Goal: Task Accomplishment & Management: Use online tool/utility

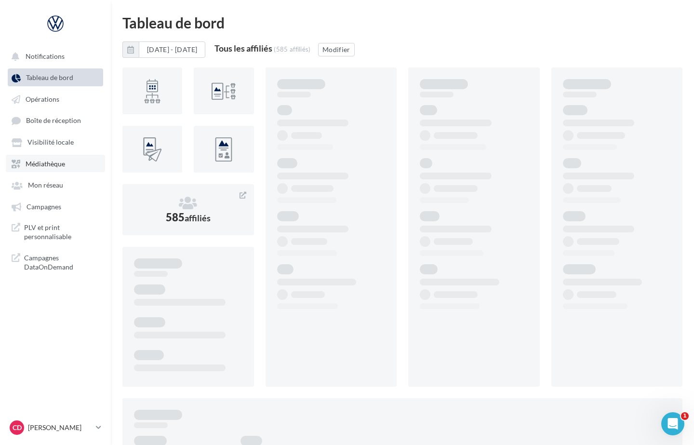
click at [44, 164] on span "Médiathèque" at bounding box center [46, 163] width 40 height 8
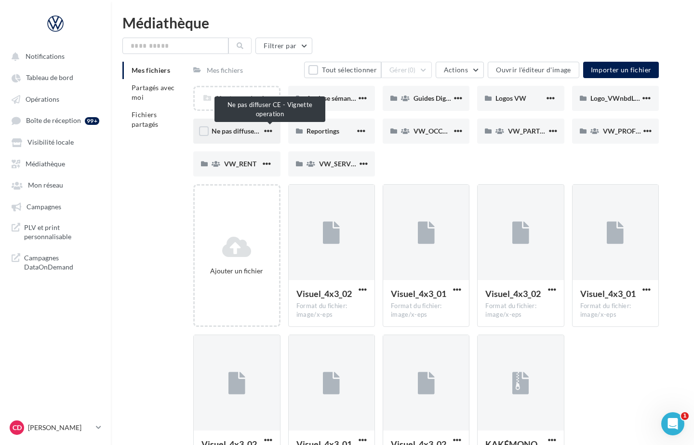
click at [225, 133] on span "Ne pas diffuser CE - Vignette operation" at bounding box center [270, 131] width 117 height 8
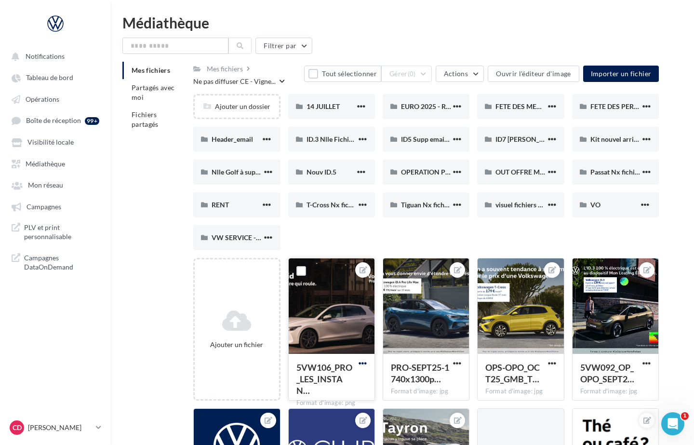
click at [361, 364] on span "button" at bounding box center [362, 363] width 8 height 8
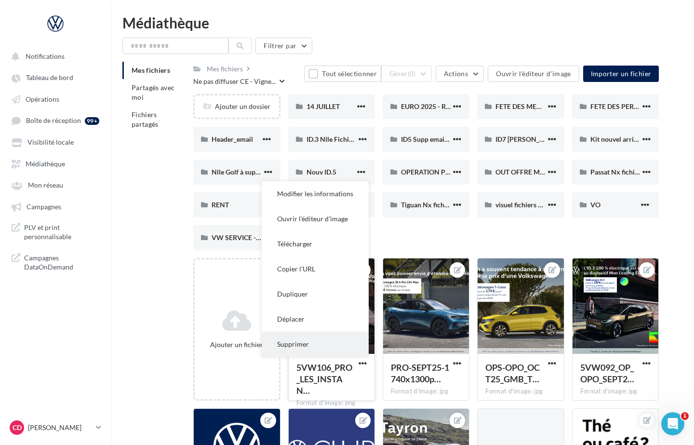
click at [304, 339] on button "Supprimer" at bounding box center [315, 343] width 107 height 25
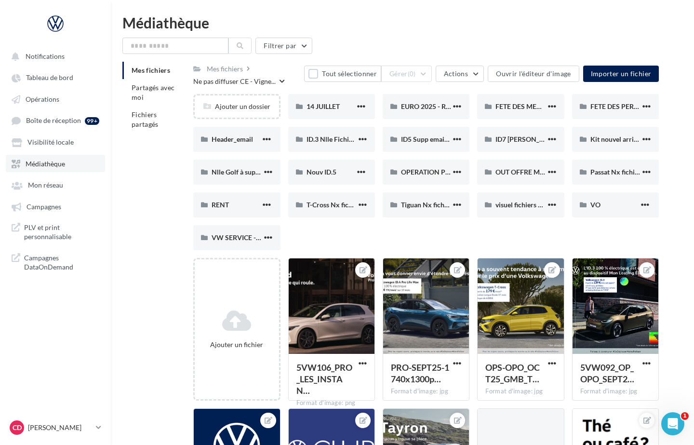
click at [48, 163] on span "Médiathèque" at bounding box center [46, 163] width 40 height 8
click at [40, 102] on span "Opérations" at bounding box center [43, 99] width 34 height 8
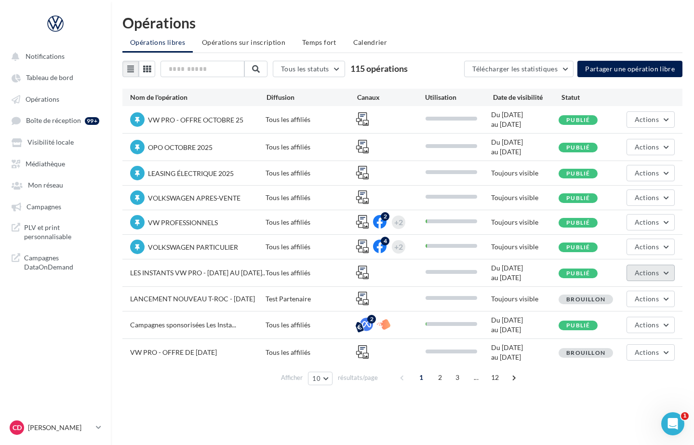
click at [664, 274] on button "Actions" at bounding box center [650, 273] width 48 height 16
click at [630, 293] on button "Editer" at bounding box center [626, 295] width 96 height 25
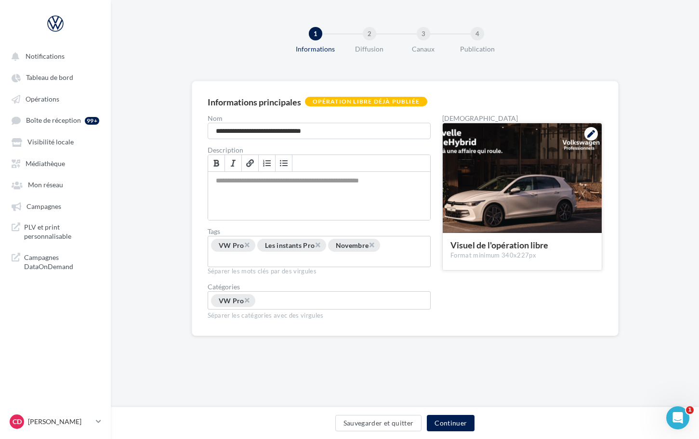
click at [589, 134] on icon at bounding box center [591, 134] width 8 height 8
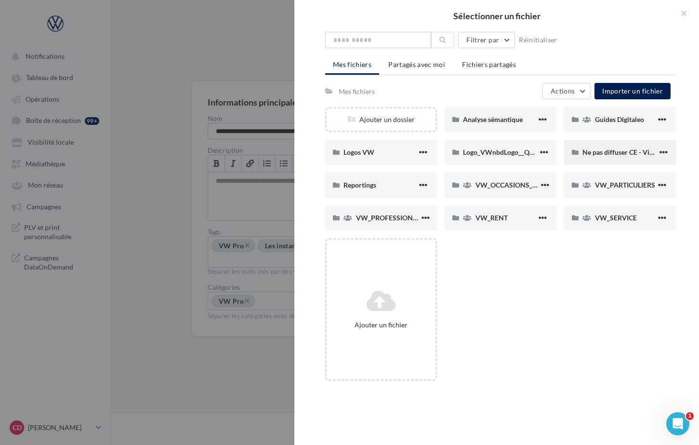
click at [598, 156] on div "Ne pas diffuser CE - Vignette operation" at bounding box center [619, 152] width 75 height 10
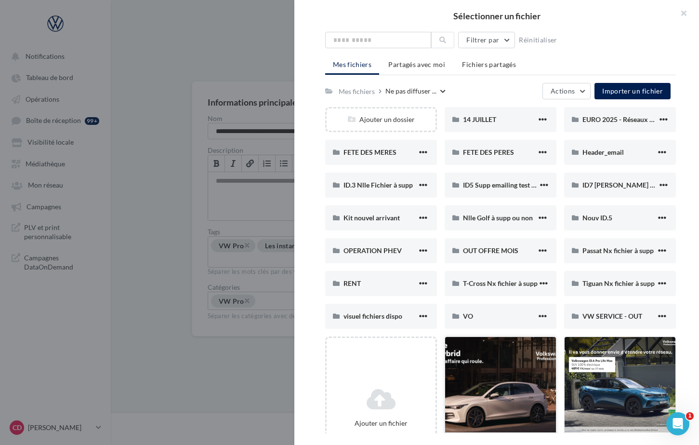
click at [491, 378] on div at bounding box center [500, 385] width 111 height 96
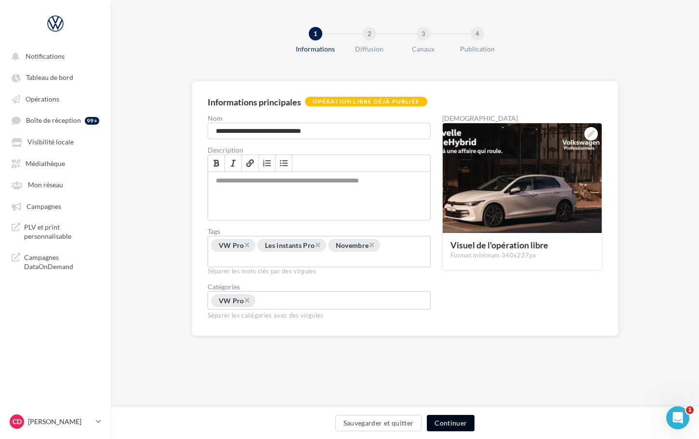
click at [446, 423] on button "Continuer" at bounding box center [451, 423] width 48 height 16
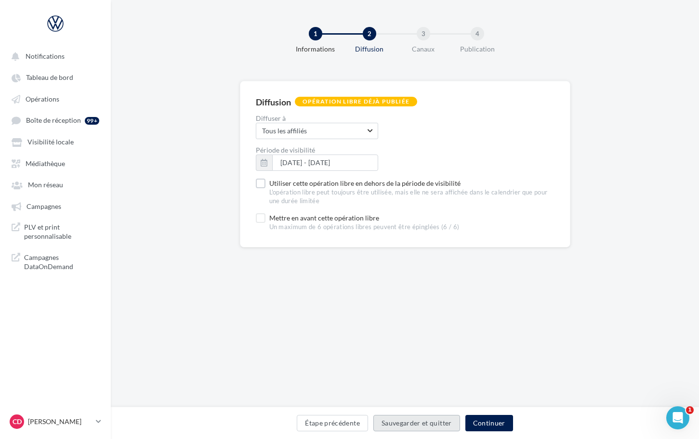
click at [398, 426] on button "Sauvegarder et quitter" at bounding box center [416, 423] width 87 height 16
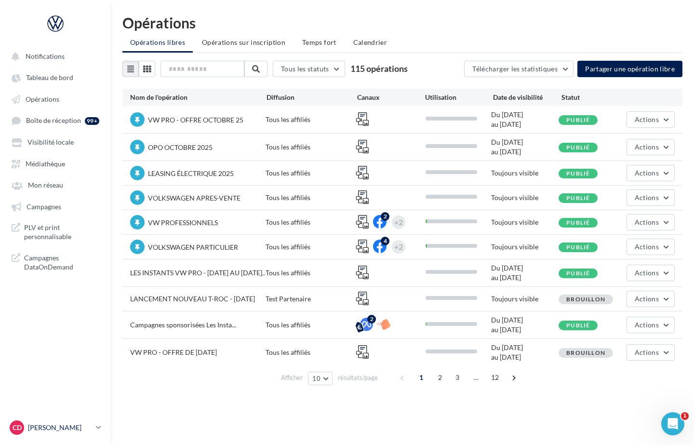
click at [100, 427] on icon at bounding box center [98, 427] width 5 height 8
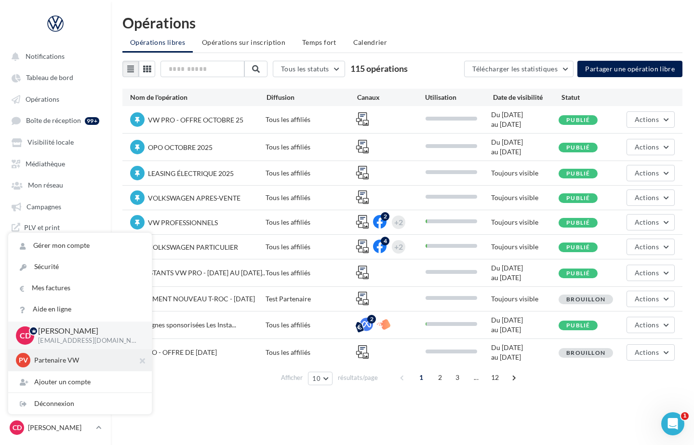
click at [64, 359] on p "Partenaire VW" at bounding box center [87, 360] width 106 height 10
